Goal: Task Accomplishment & Management: Complete application form

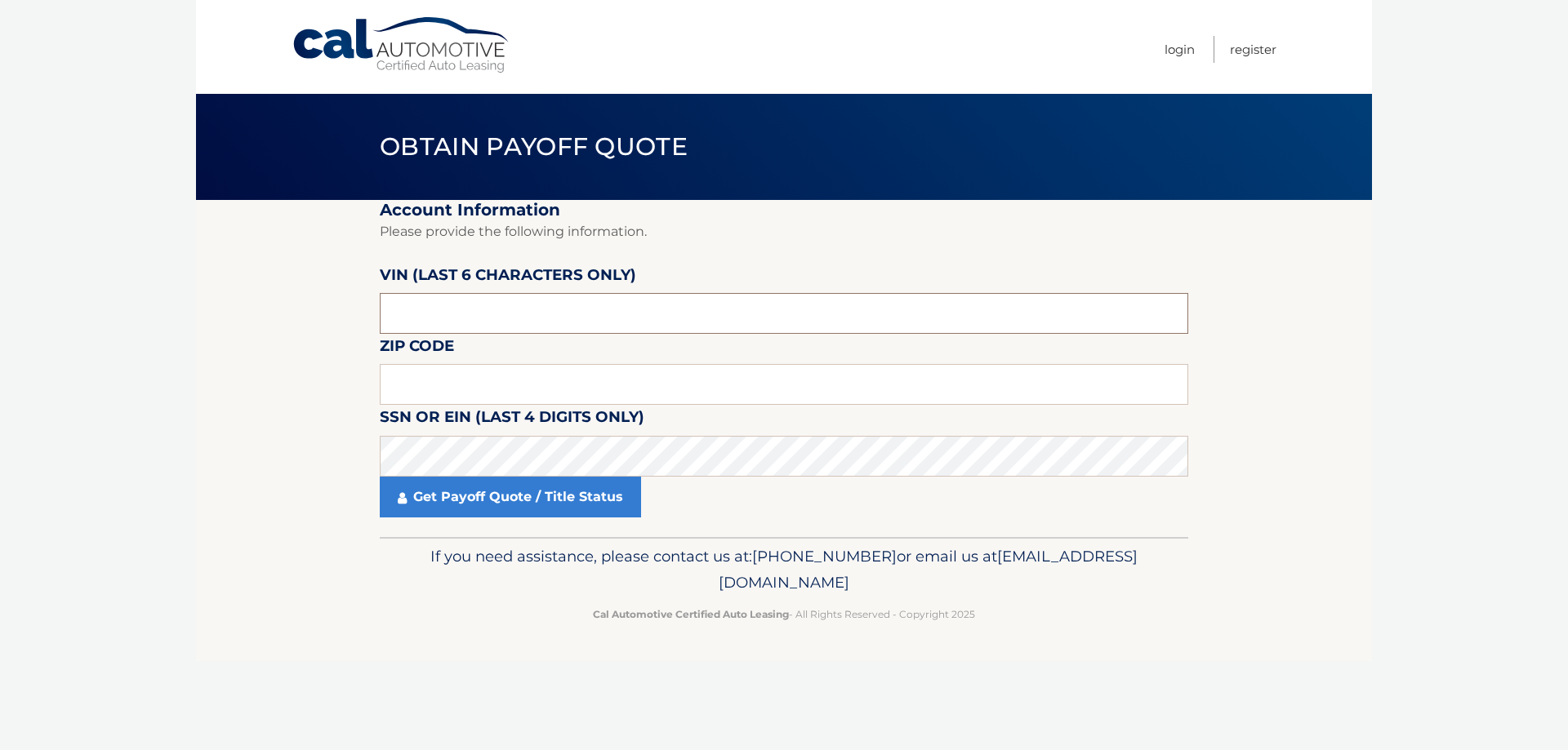
click at [464, 295] on input "text" at bounding box center [784, 314] width 808 height 41
click at [454, 311] on input "text" at bounding box center [784, 314] width 808 height 41
type input "448369"
click at [439, 392] on input "text" at bounding box center [784, 385] width 808 height 41
type input "11050"
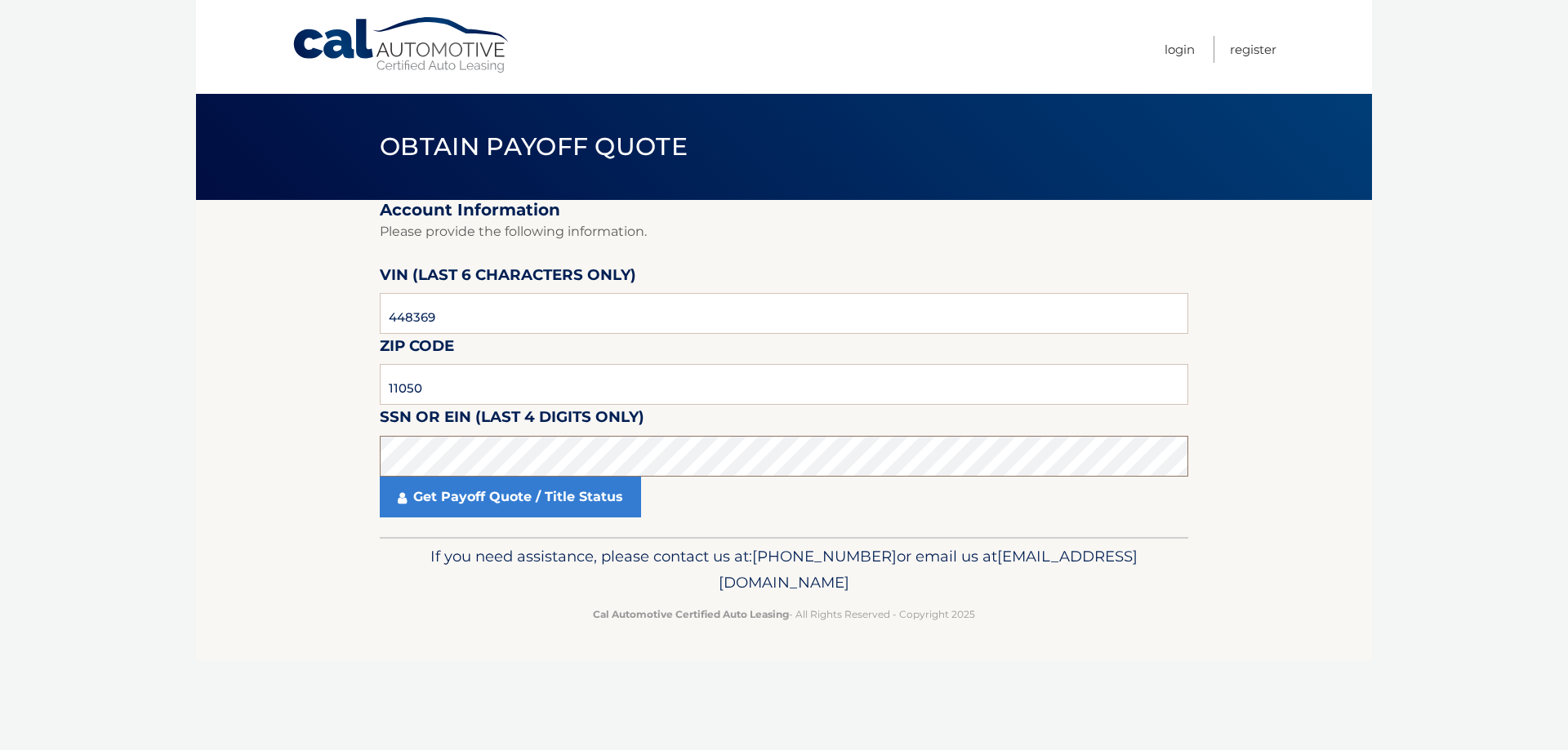
click button "For Originating Dealer" at bounding box center [0, 0] width 0 height 0
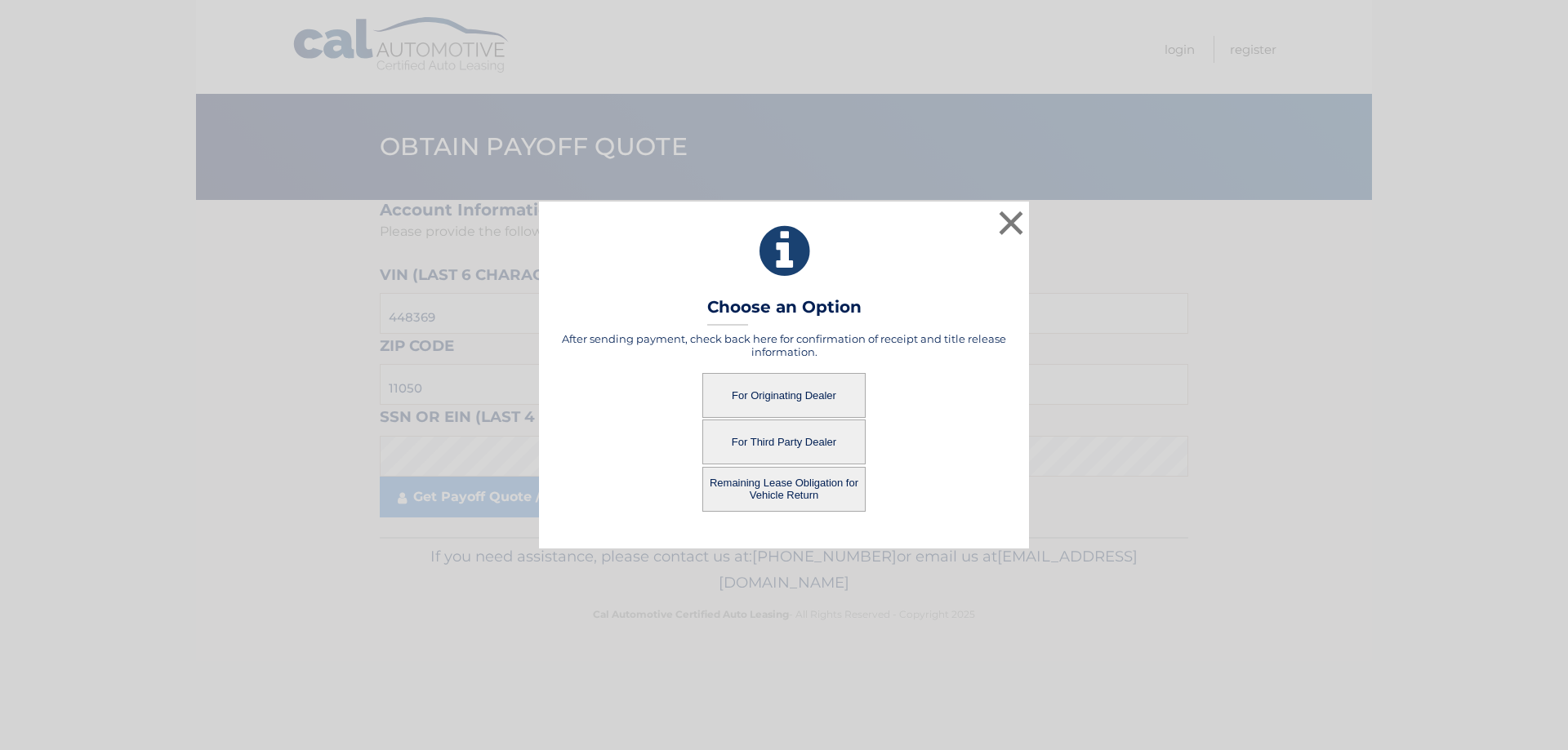
click at [793, 399] on button "For Originating Dealer" at bounding box center [784, 396] width 163 height 45
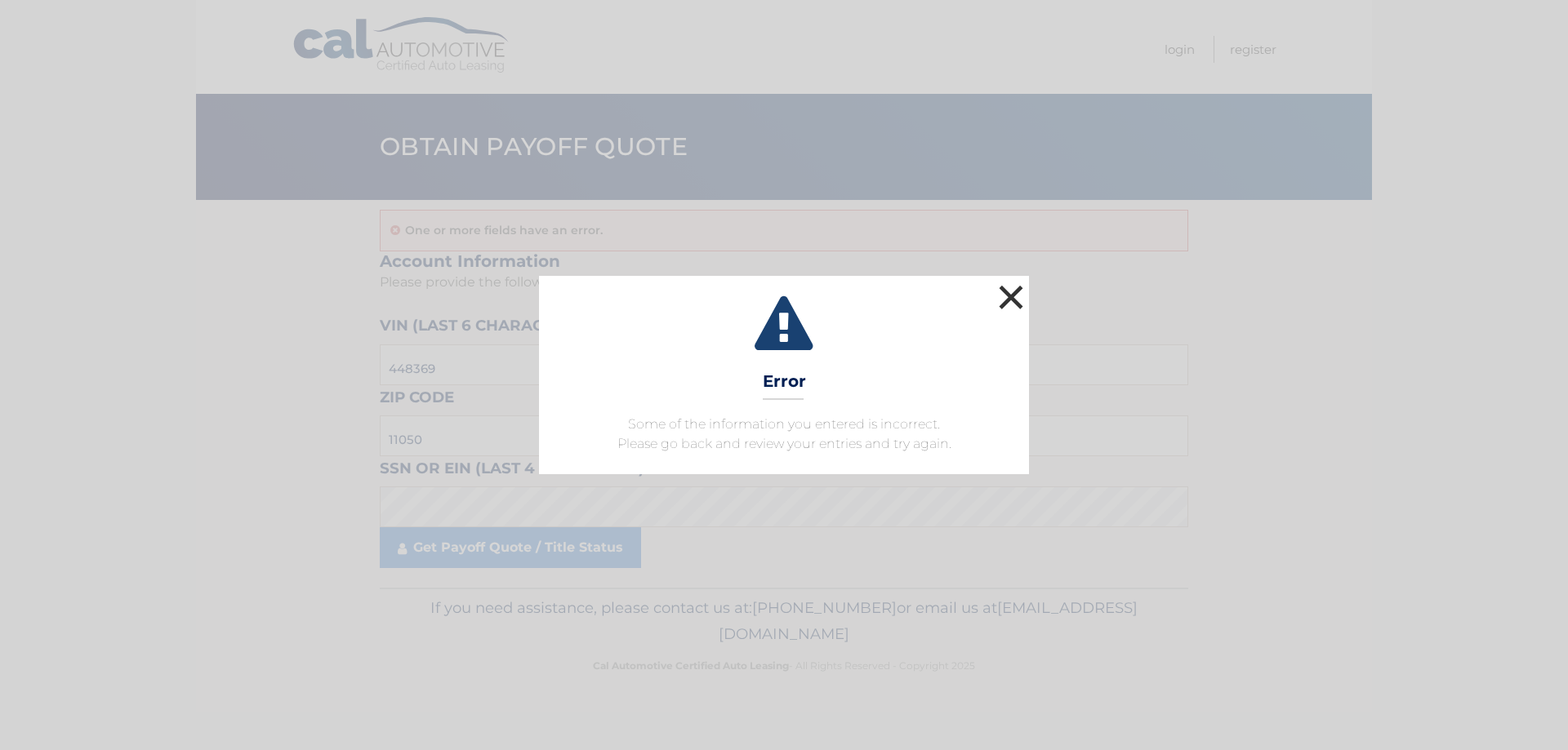
click at [996, 294] on button "×" at bounding box center [1010, 296] width 32 height 32
